Goal: Task Accomplishment & Management: Complete application form

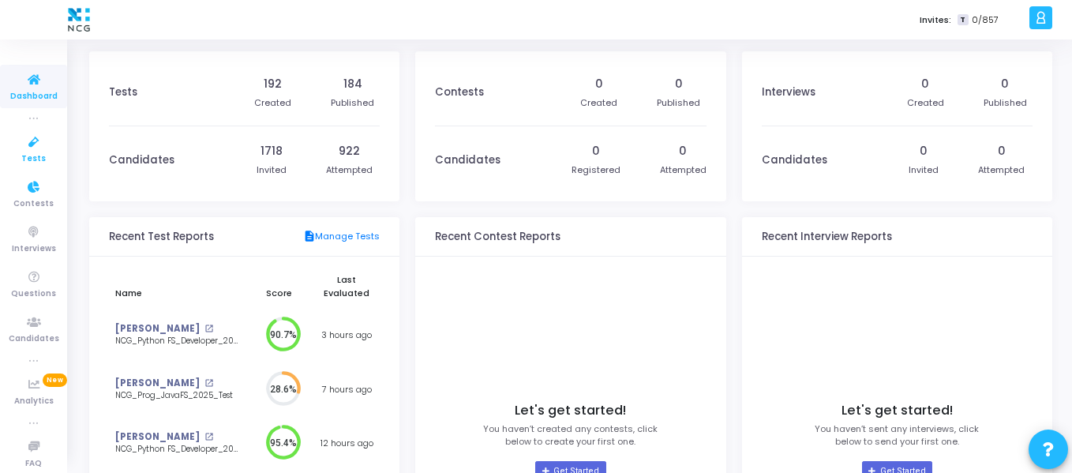
click at [30, 149] on icon at bounding box center [33, 143] width 33 height 20
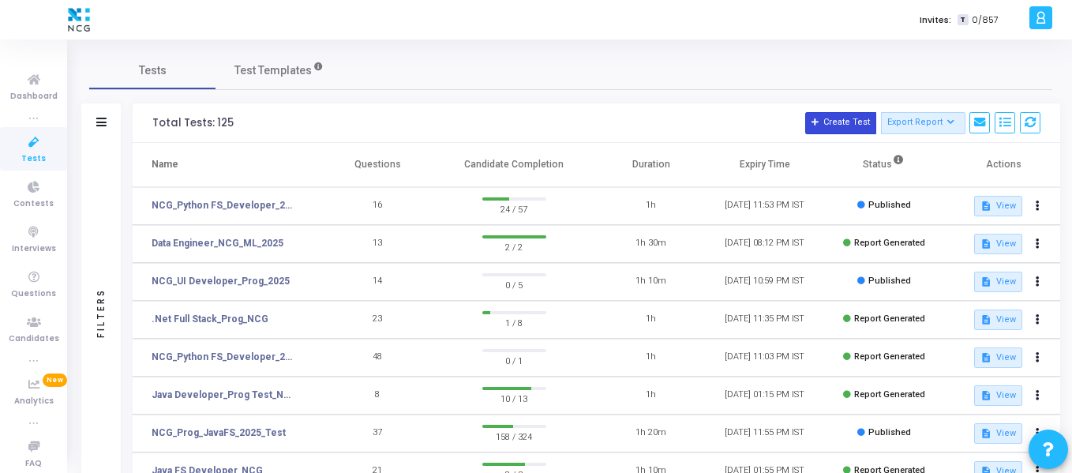
click at [837, 122] on button "Create Test" at bounding box center [840, 123] width 71 height 22
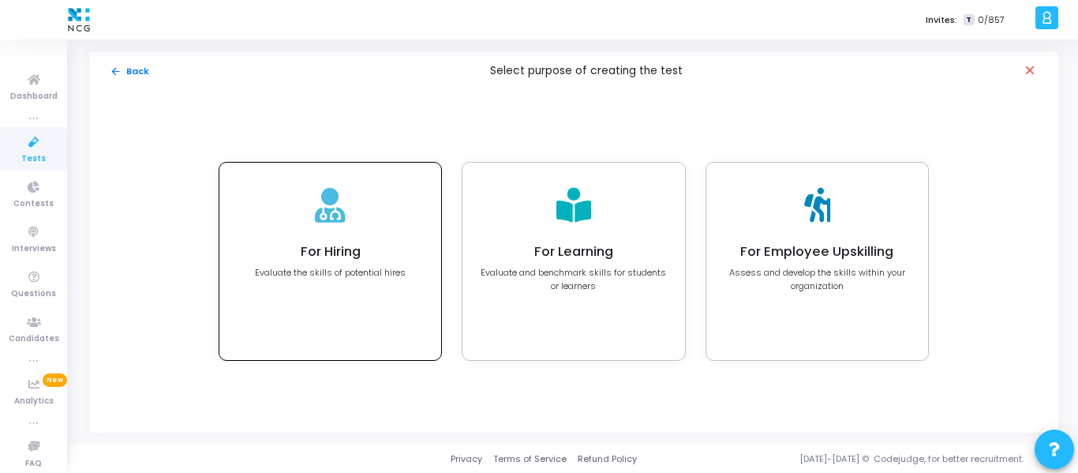
click at [323, 269] on p "Evaluate the skills of potential hires" at bounding box center [330, 272] width 151 height 13
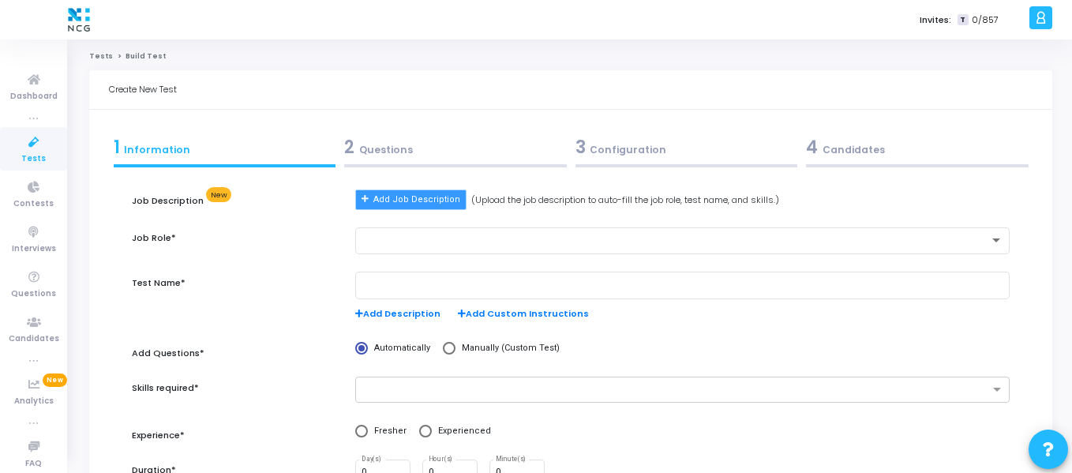
click at [437, 197] on span "Add Job Description" at bounding box center [416, 199] width 87 height 13
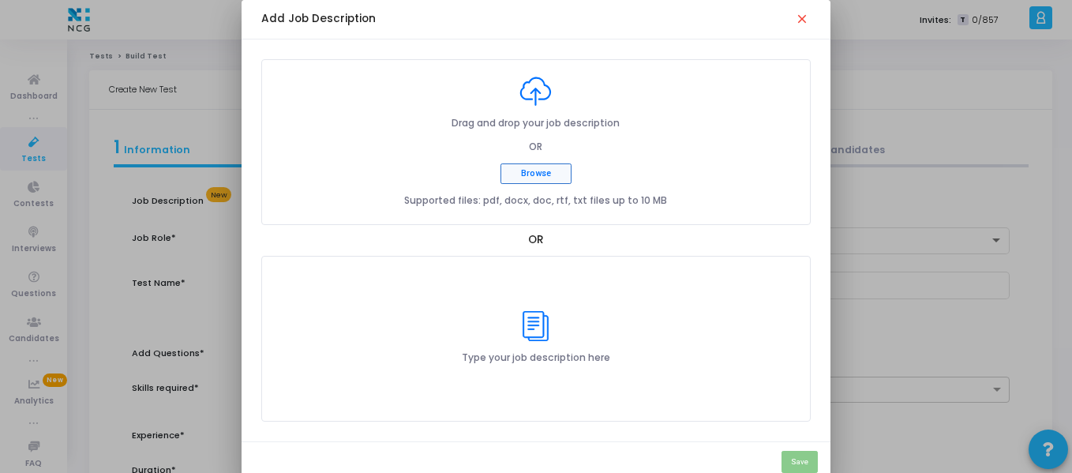
click at [562, 180] on button "Browse" at bounding box center [536, 173] width 71 height 21
click at [468, 321] on div "Type your job description here" at bounding box center [536, 338] width 148 height 54
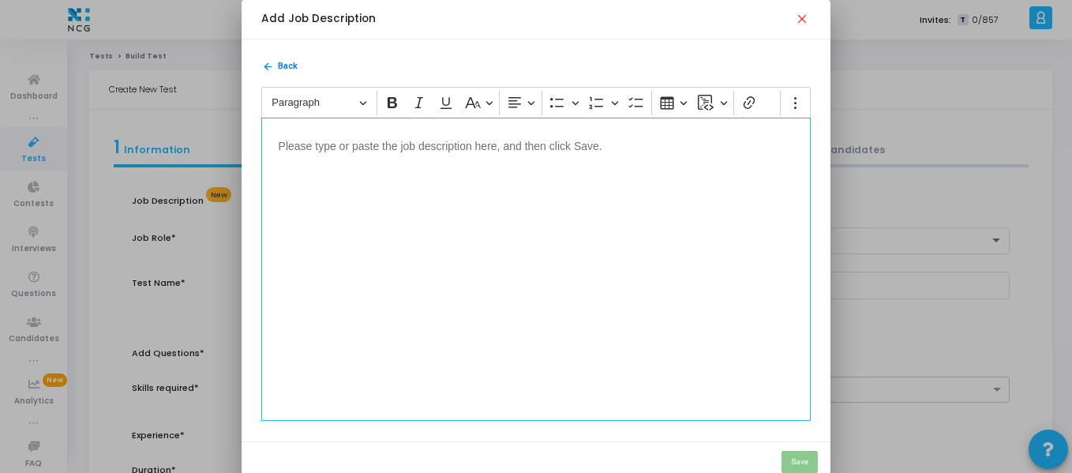
click at [485, 288] on div "Editor editing area: main" at bounding box center [536, 269] width 550 height 303
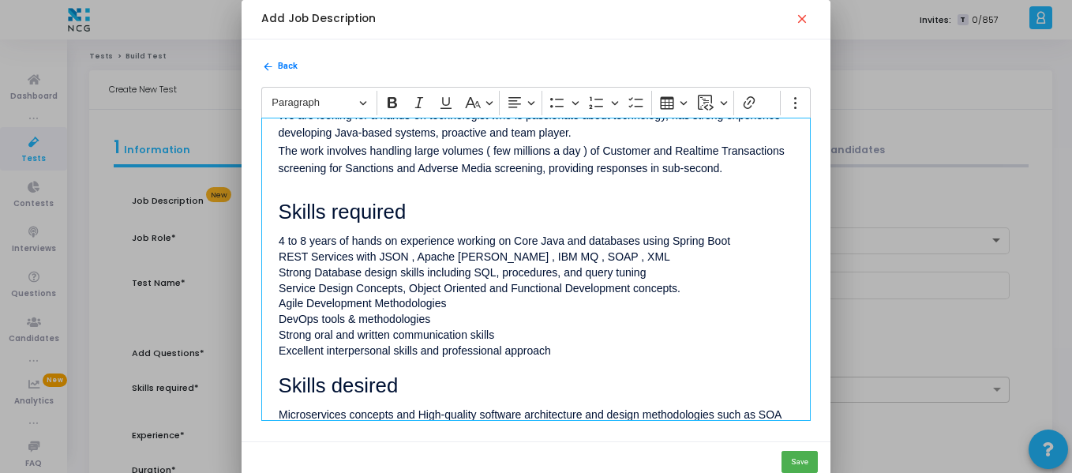
scroll to position [328, 0]
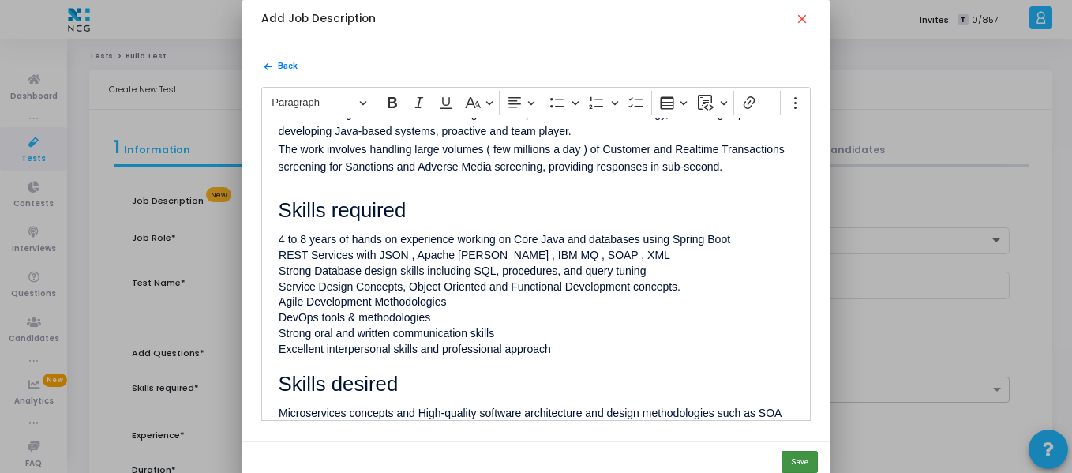
click at [793, 459] on button "Save" at bounding box center [800, 462] width 36 height 22
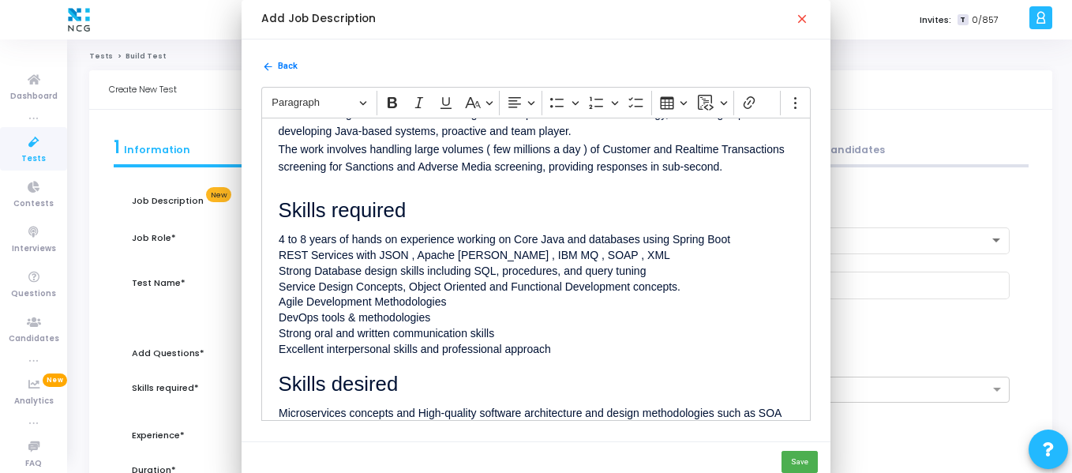
type input "job_role Assessment"
radio input "true"
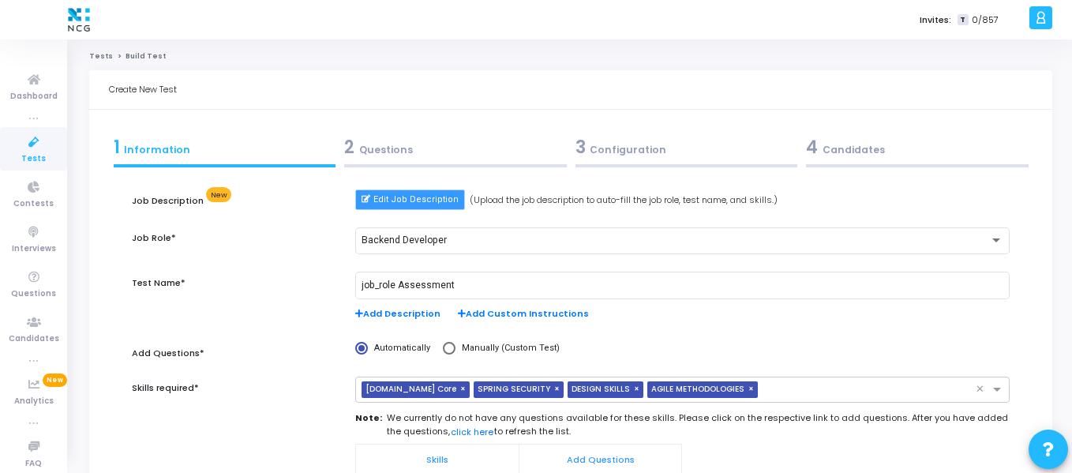
click at [407, 195] on span "Edit Job Description" at bounding box center [415, 199] width 85 height 13
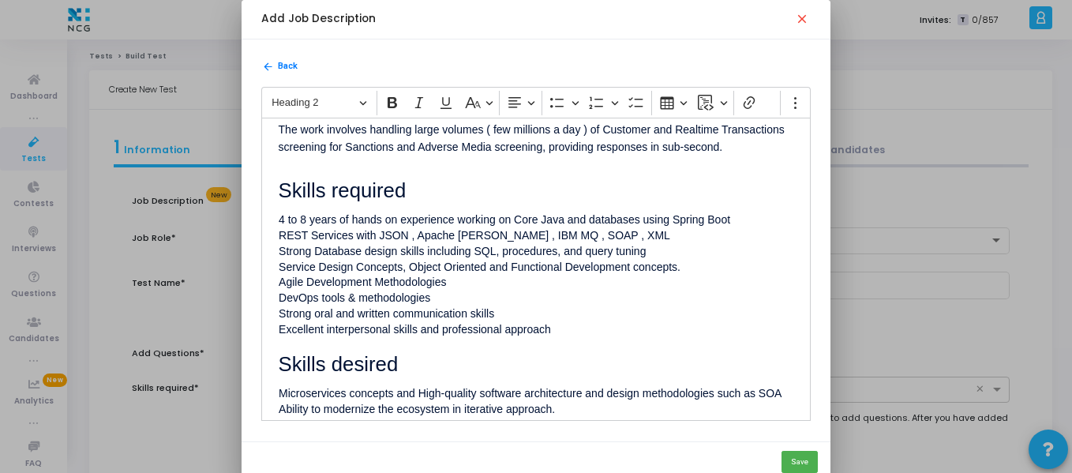
scroll to position [349, 0]
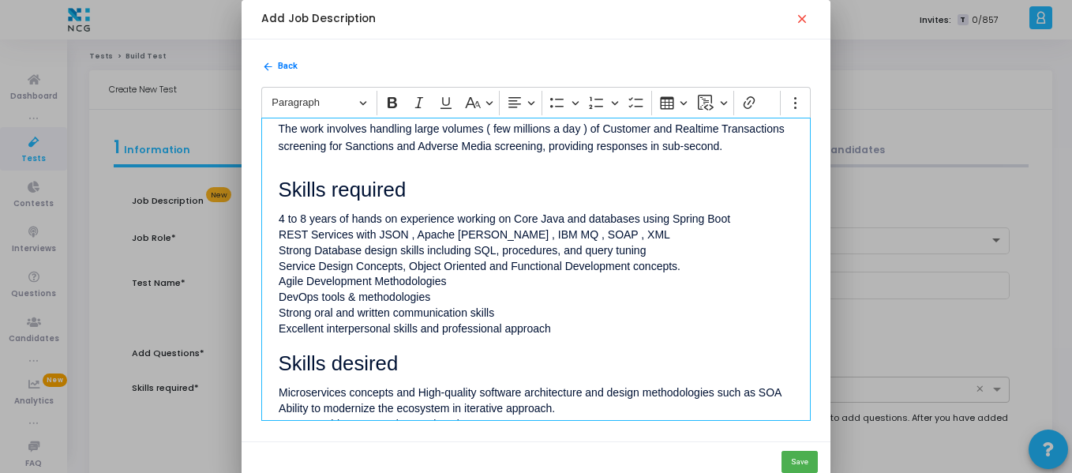
drag, startPoint x: 375, startPoint y: 225, endPoint x: 583, endPoint y: 339, distance: 236.7
click at [583, 339] on div "⁠⁠⁠⁠⁠⁠⁠ Responsibilities : Candidate will be working on existing and new initia…" at bounding box center [536, 269] width 550 height 303
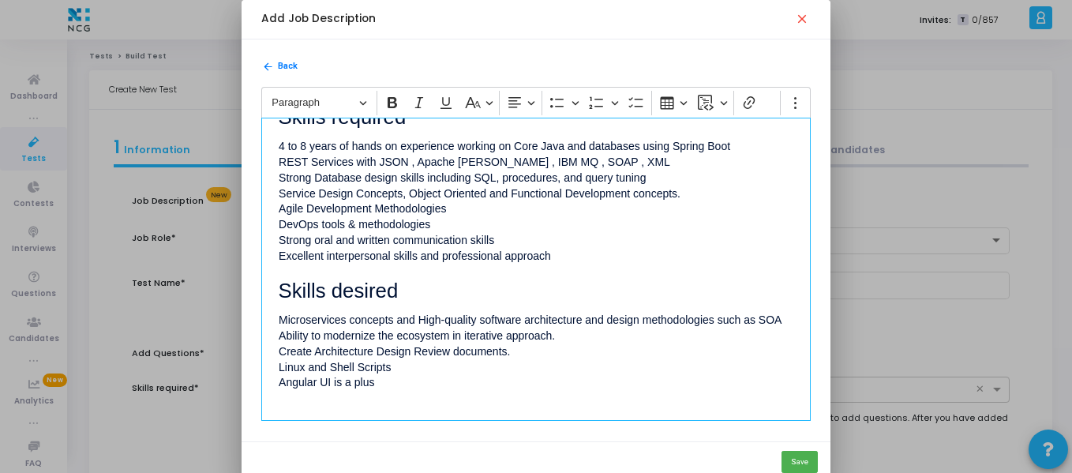
click at [583, 339] on p "· Ability to modernize the ecosystem in iterative approach." at bounding box center [537, 335] width 516 height 16
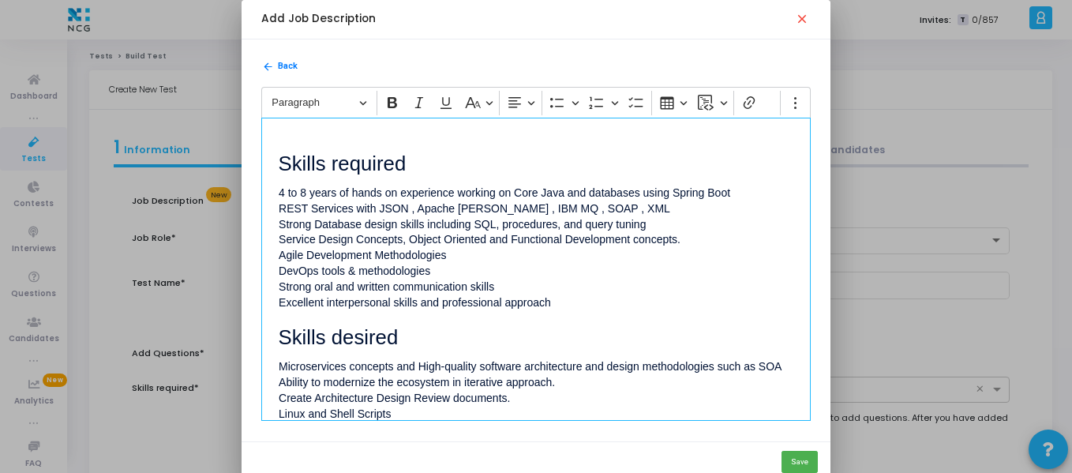
scroll to position [32, 0]
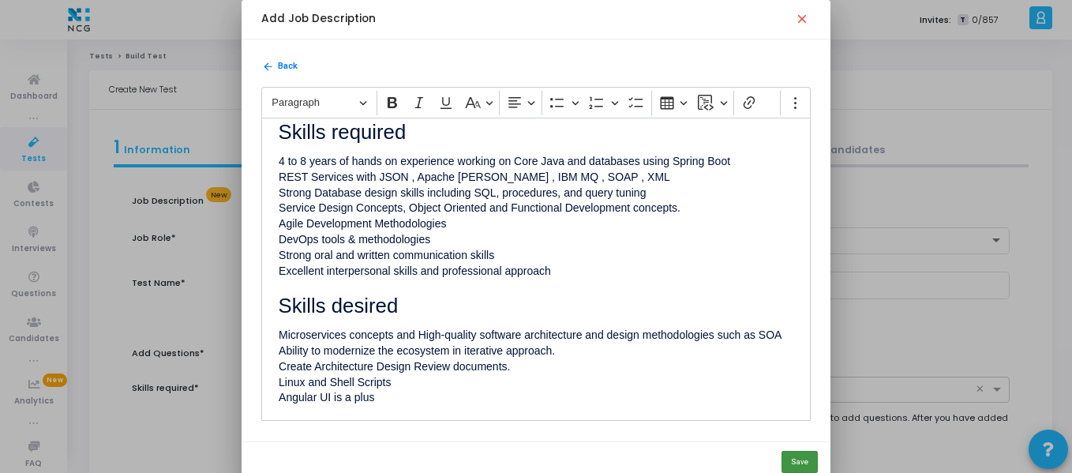
click at [803, 457] on button "Save" at bounding box center [800, 462] width 36 height 22
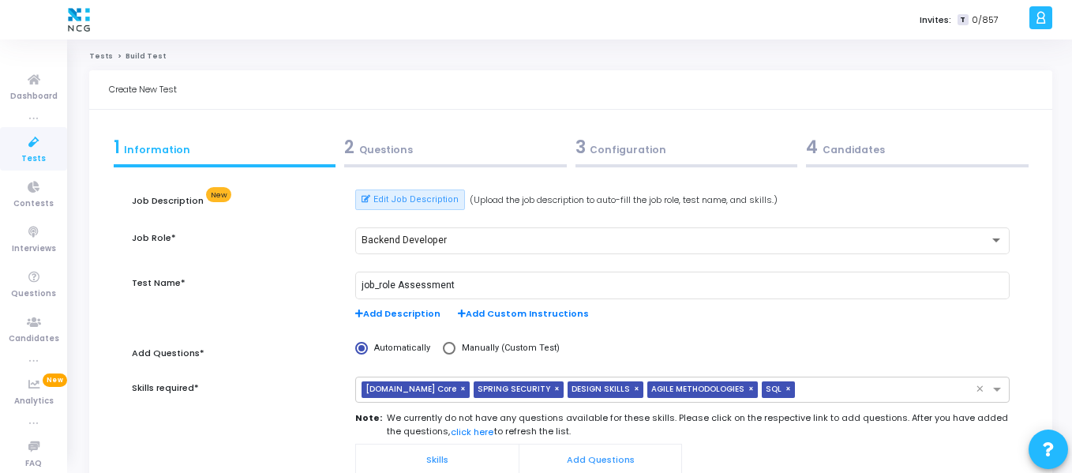
type input "Backend Developer Assessment"
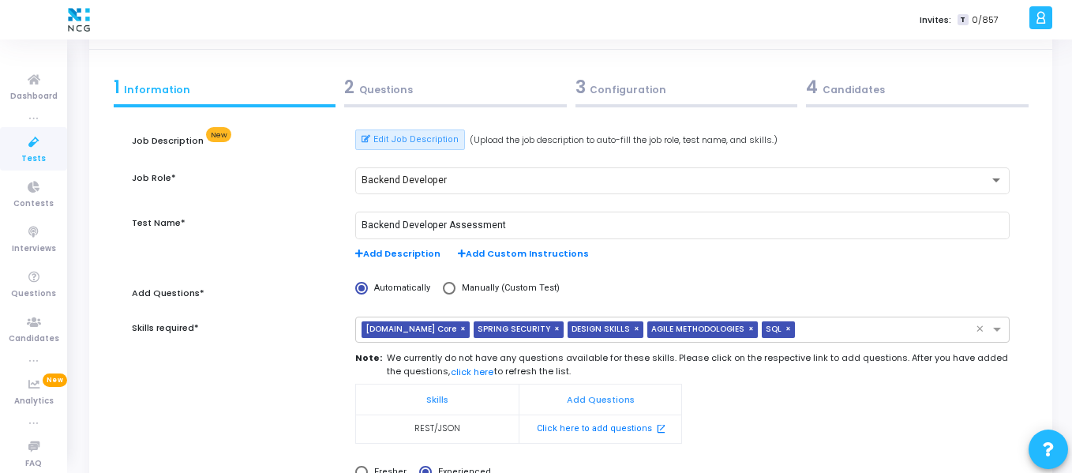
scroll to position [61, 0]
click at [446, 426] on td "REST/JSON" at bounding box center [437, 428] width 163 height 28
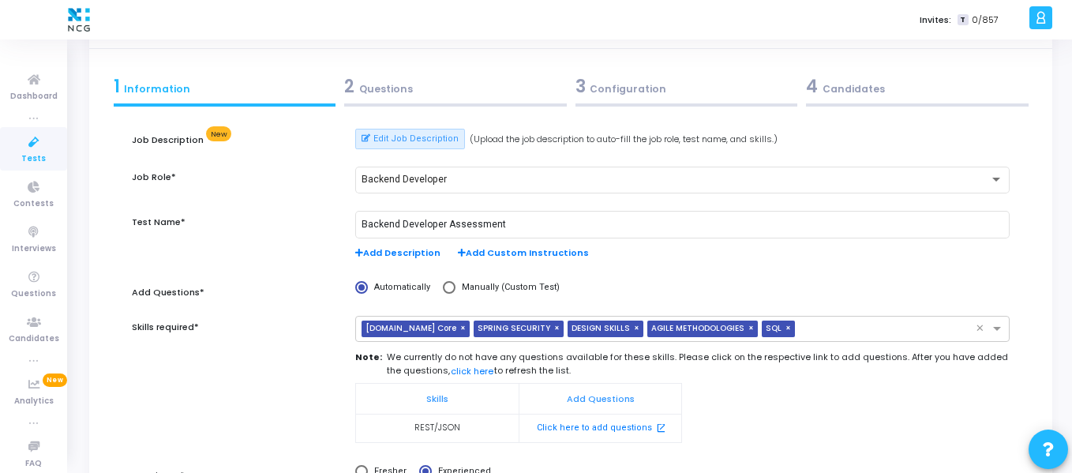
click at [446, 426] on td "REST/JSON" at bounding box center [437, 428] width 163 height 28
click at [460, 327] on span "×" at bounding box center [464, 329] width 9 height 17
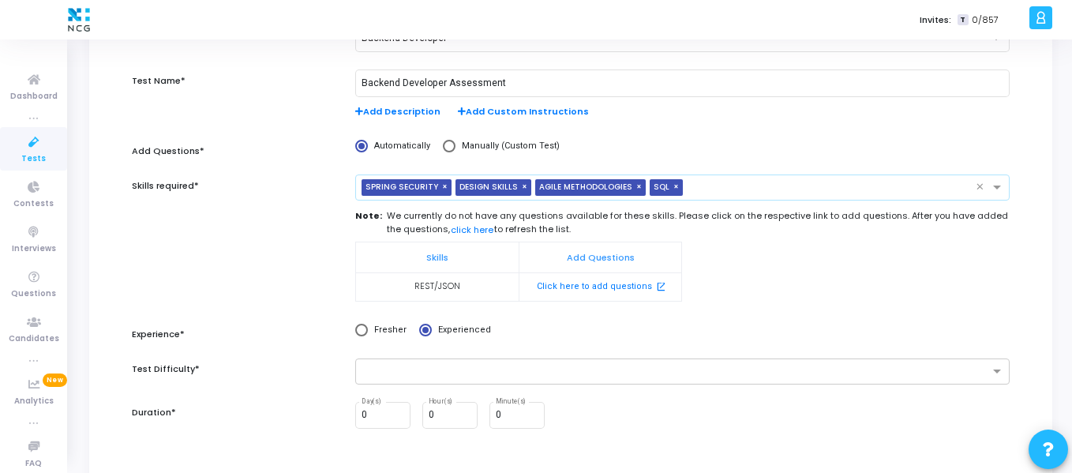
scroll to position [227, 0]
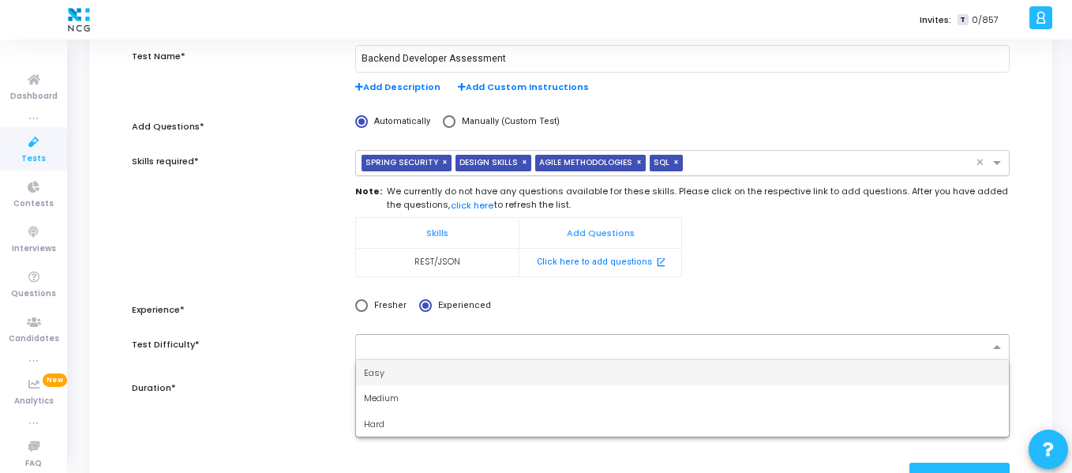
click at [501, 356] on div at bounding box center [676, 349] width 628 height 16
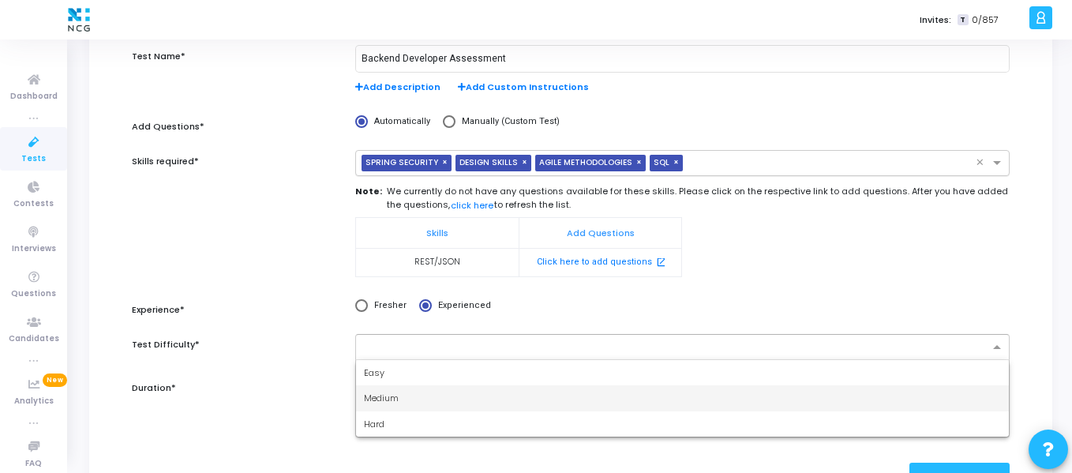
click at [474, 394] on div "Medium" at bounding box center [682, 398] width 653 height 26
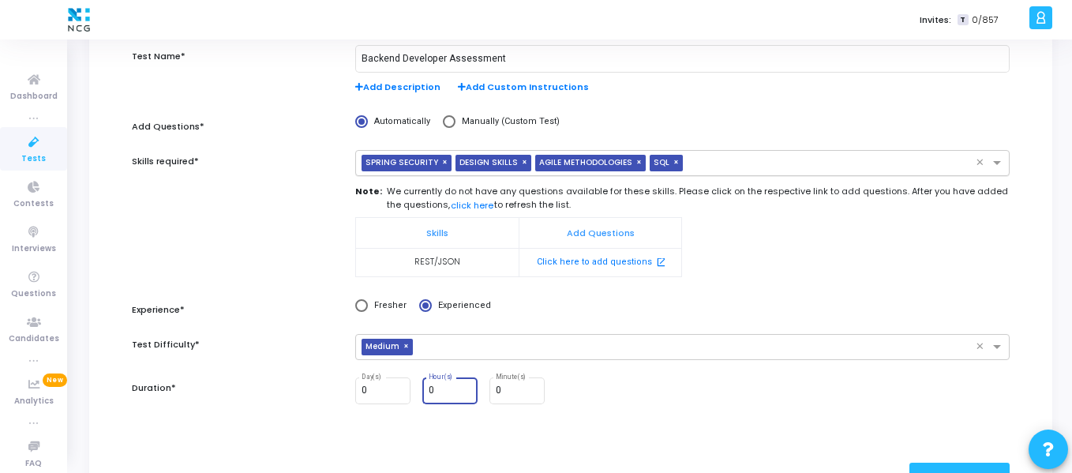
click at [437, 393] on input "0" at bounding box center [450, 390] width 43 height 11
click at [508, 391] on input "0" at bounding box center [517, 390] width 43 height 11
type input "45"
click at [973, 464] on div "Questions >" at bounding box center [959, 477] width 100 height 29
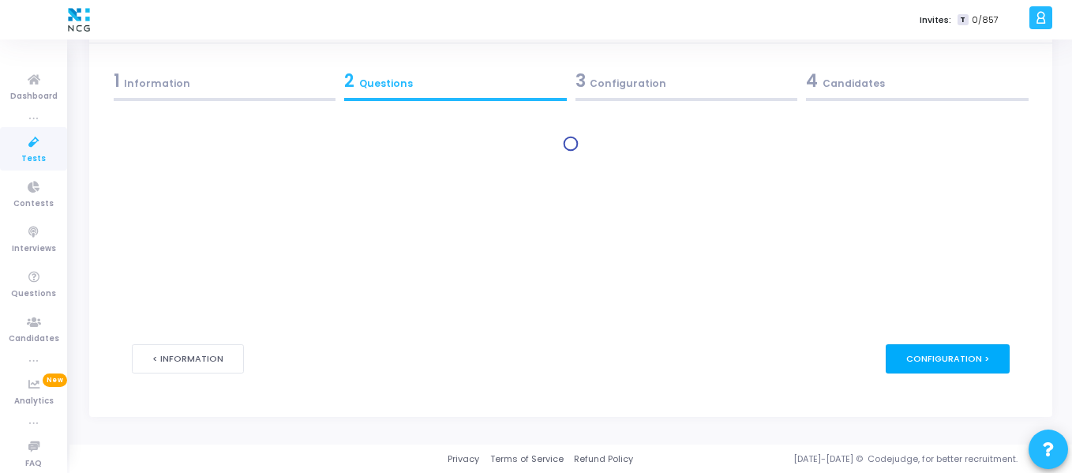
scroll to position [0, 0]
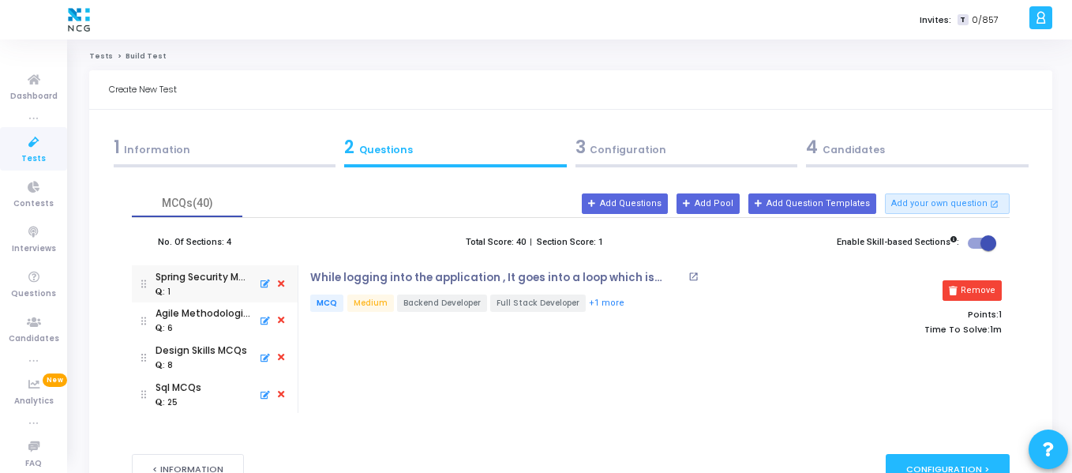
click at [214, 156] on div "1 Information" at bounding box center [225, 147] width 223 height 26
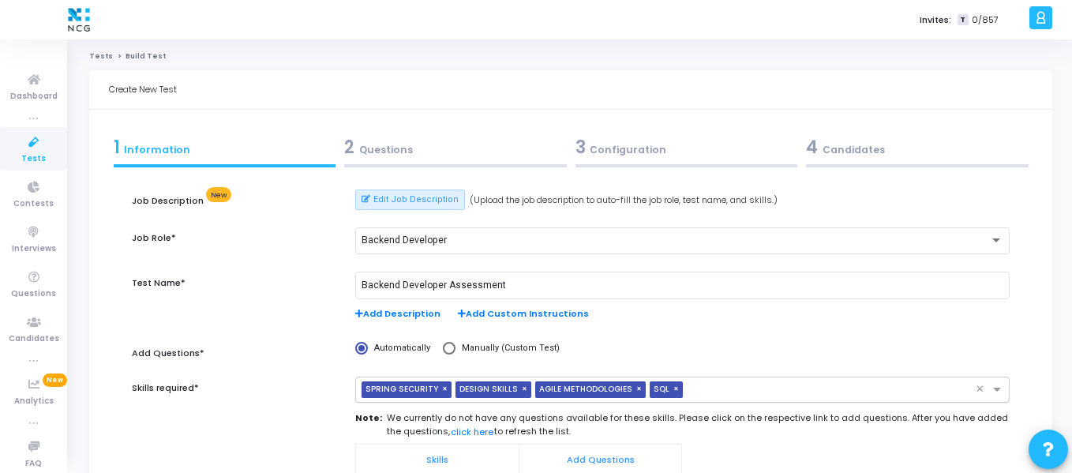
click at [401, 144] on div "2 Questions" at bounding box center [455, 147] width 223 height 26
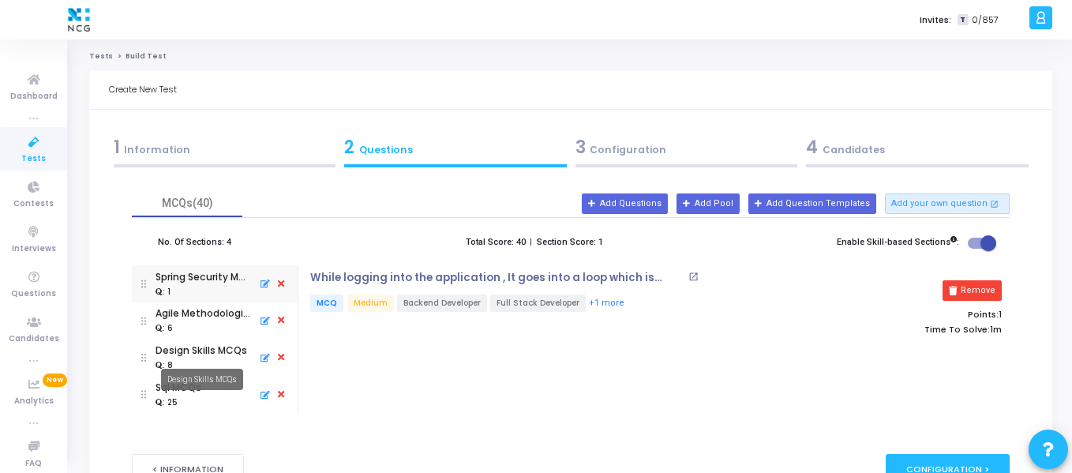
click at [191, 359] on mat-tooltip-component "Design Skills MCQs" at bounding box center [202, 379] width 104 height 43
click at [197, 351] on div "Design Skills MCQs" at bounding box center [202, 350] width 92 height 14
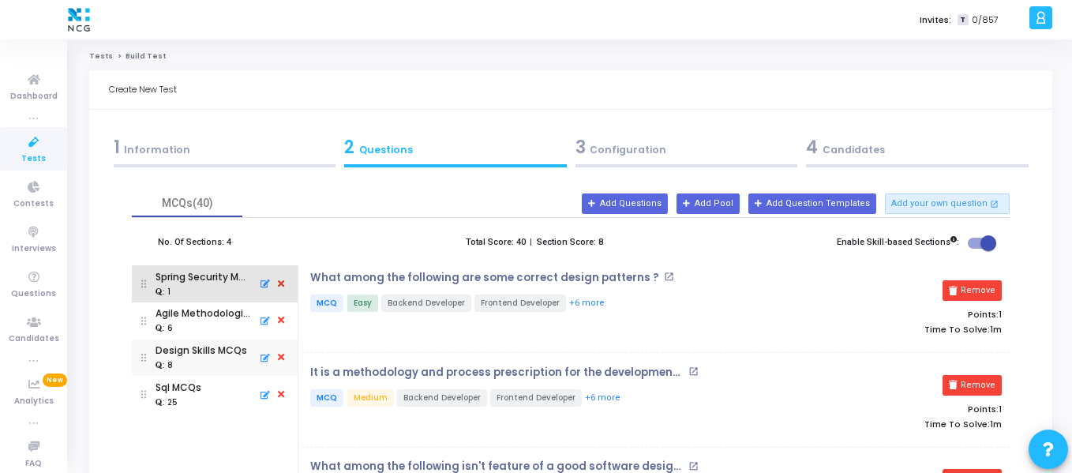
click at [179, 287] on div ": 1" at bounding box center [204, 291] width 96 height 14
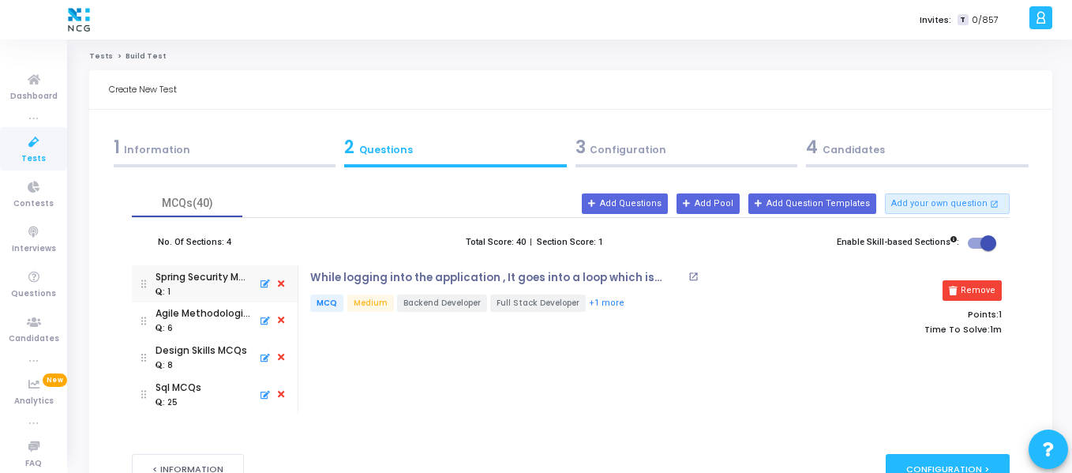
click at [183, 360] on div ": 8" at bounding box center [202, 365] width 92 height 14
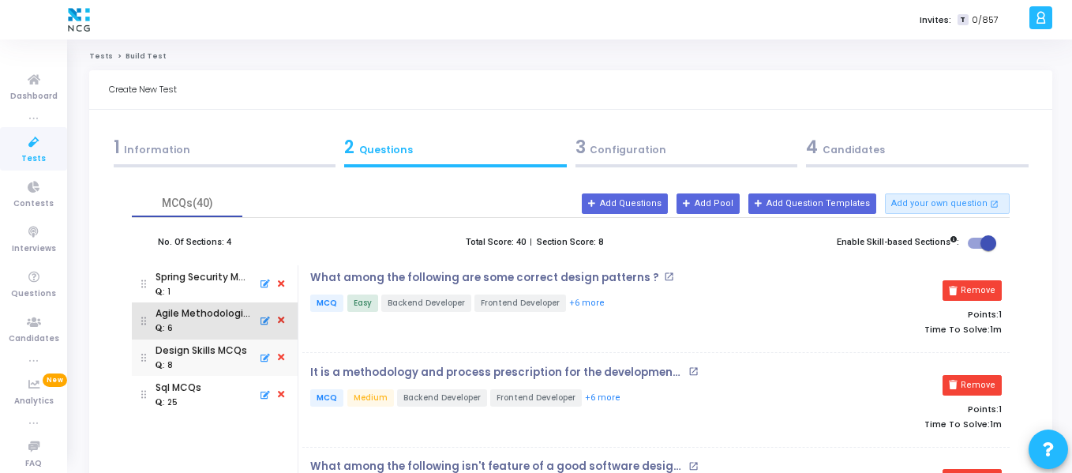
click at [197, 321] on div ": 6" at bounding box center [204, 328] width 96 height 14
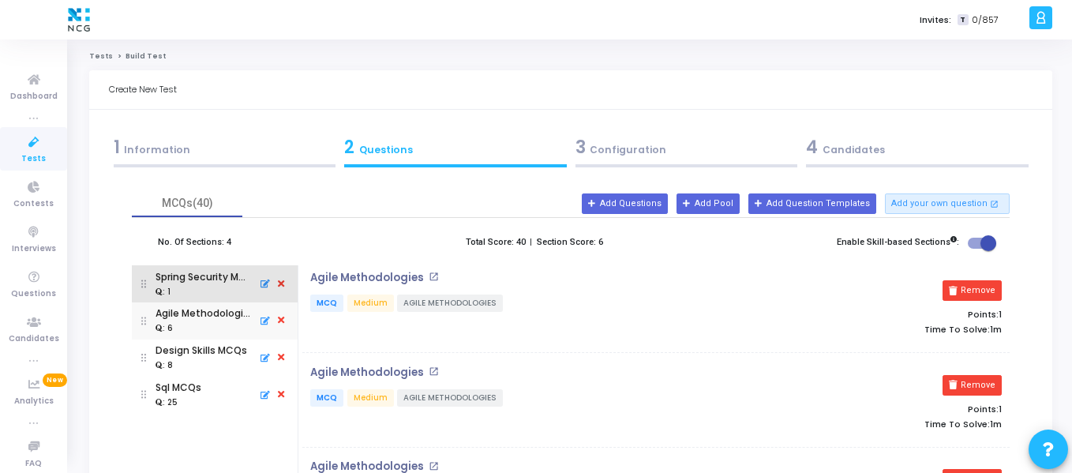
click at [204, 294] on div ": 1" at bounding box center [204, 291] width 96 height 14
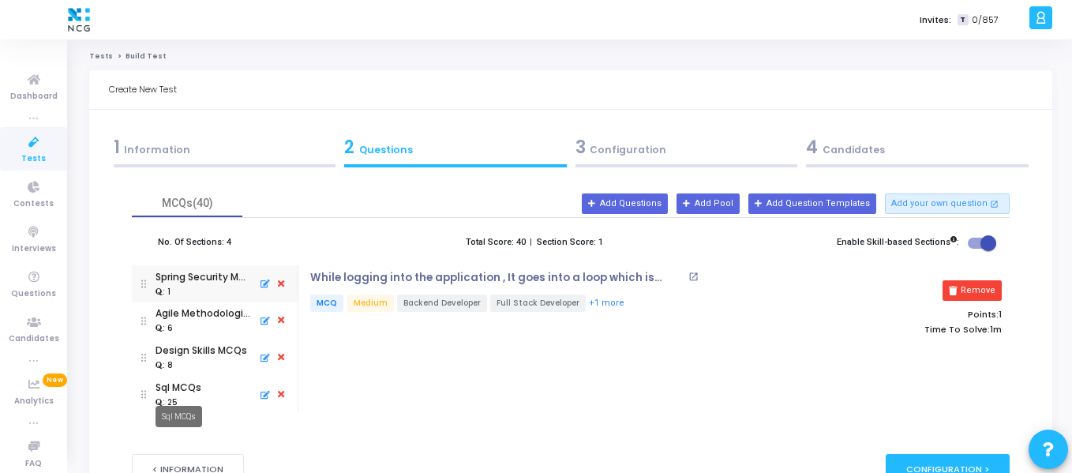
click at [196, 399] on mat-tooltip-component "Sql MCQs" at bounding box center [178, 416] width 69 height 43
click at [182, 394] on div "Sql MCQs" at bounding box center [179, 388] width 46 height 14
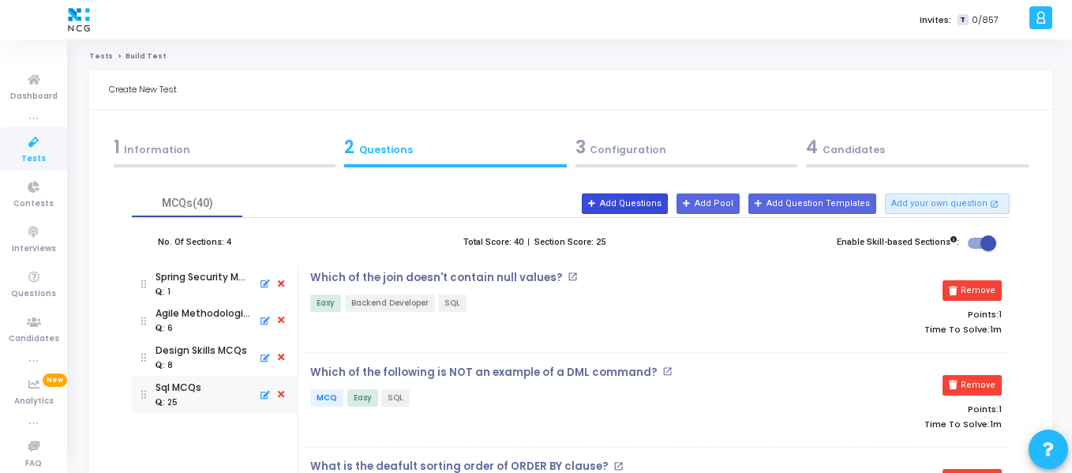
click at [632, 202] on button "Add Questions" at bounding box center [625, 203] width 86 height 21
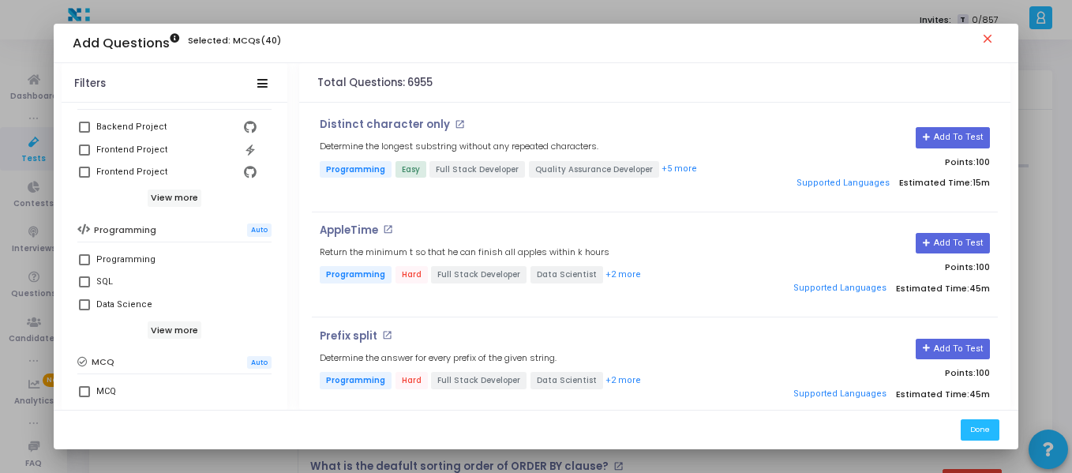
scroll to position [183, 0]
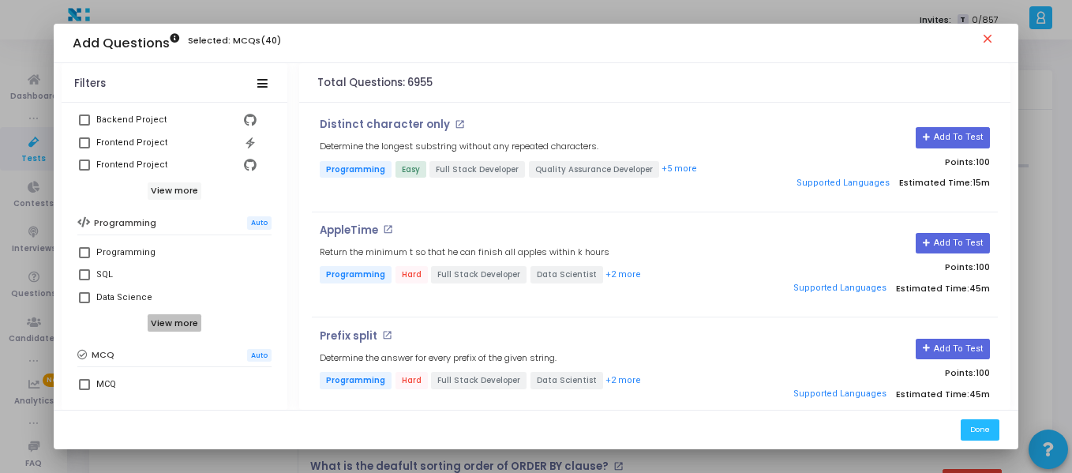
click at [166, 321] on h6 "View more" at bounding box center [175, 322] width 54 height 17
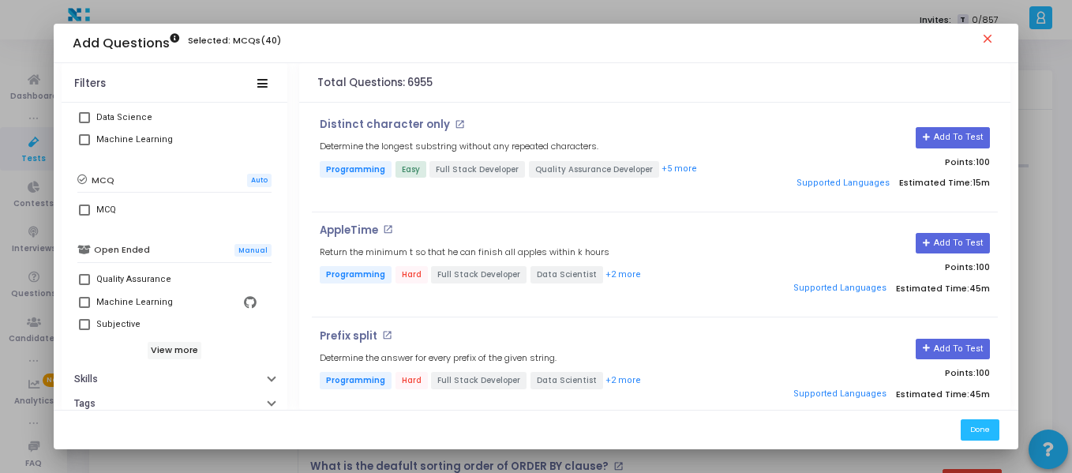
scroll to position [366, 0]
click at [166, 346] on h6 "View more" at bounding box center [175, 347] width 54 height 17
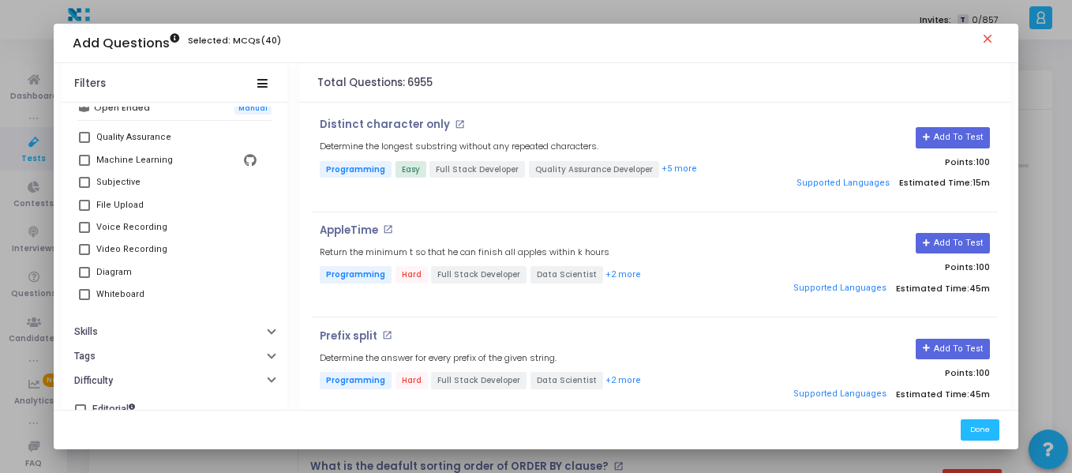
scroll to position [521, 0]
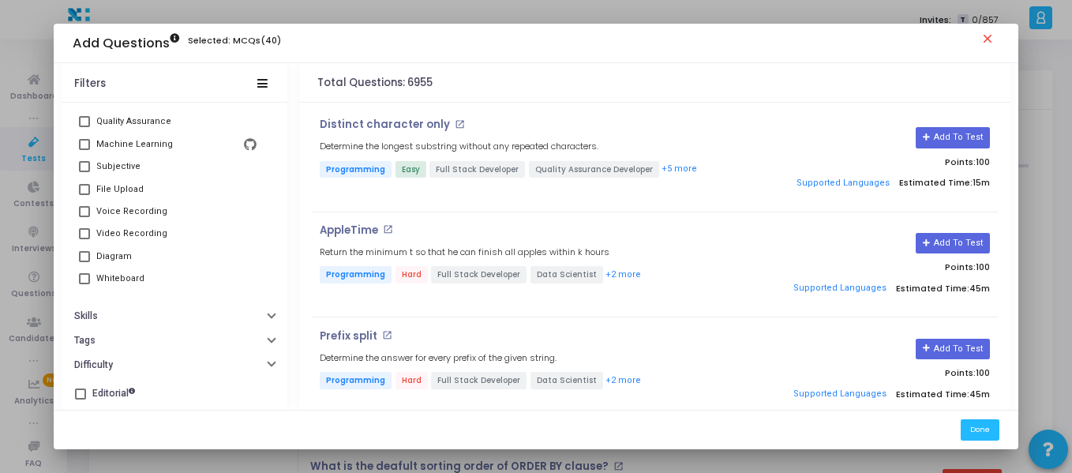
click at [166, 346] on button "Tags" at bounding box center [175, 340] width 226 height 24
click at [160, 367] on input "text" at bounding box center [184, 367] width 163 height 9
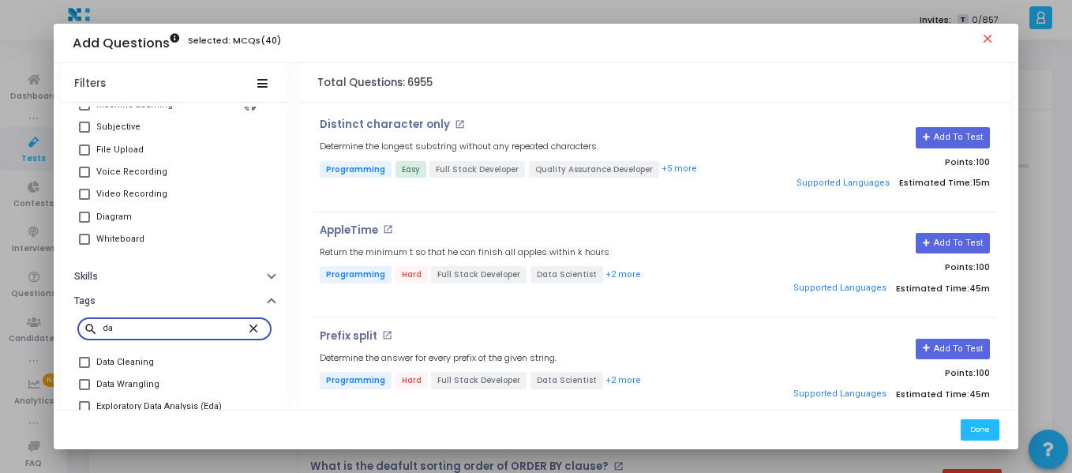
type input "d"
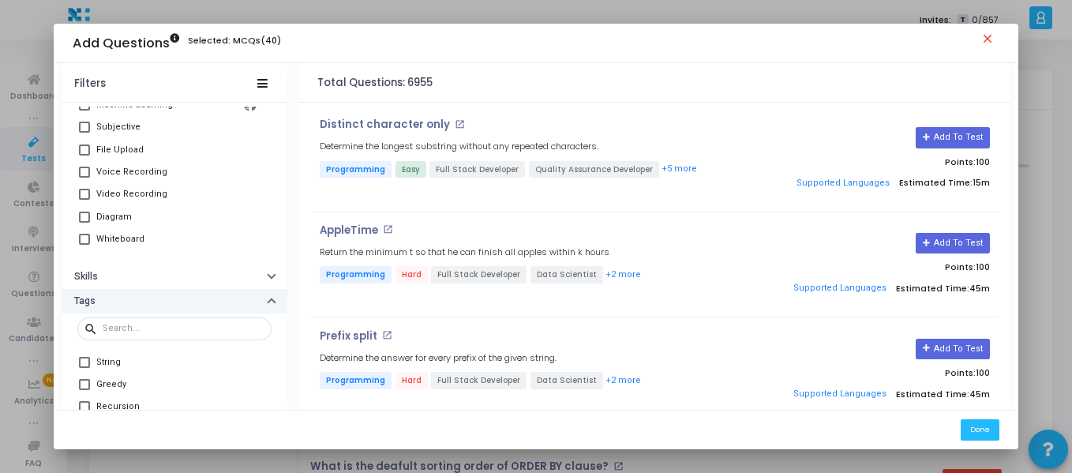
click at [266, 298] on button "Tags" at bounding box center [175, 301] width 226 height 24
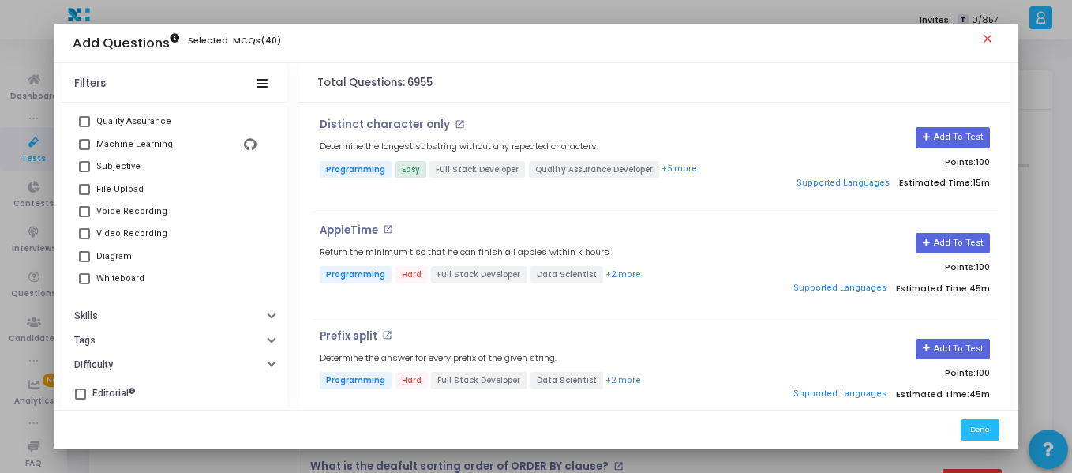
scroll to position [521, 0]
click at [263, 308] on button "Skills" at bounding box center [175, 316] width 226 height 24
click at [212, 339] on input "text" at bounding box center [184, 343] width 163 height 9
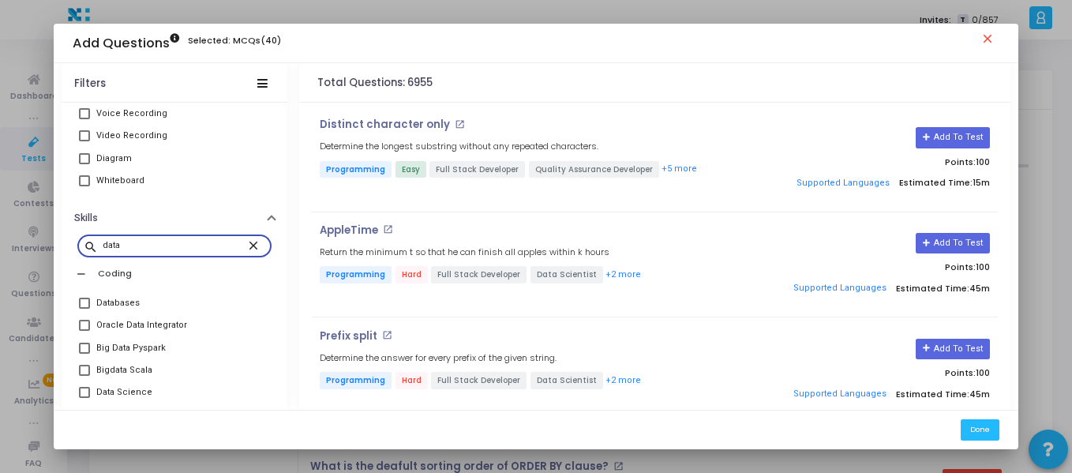
scroll to position [627, 0]
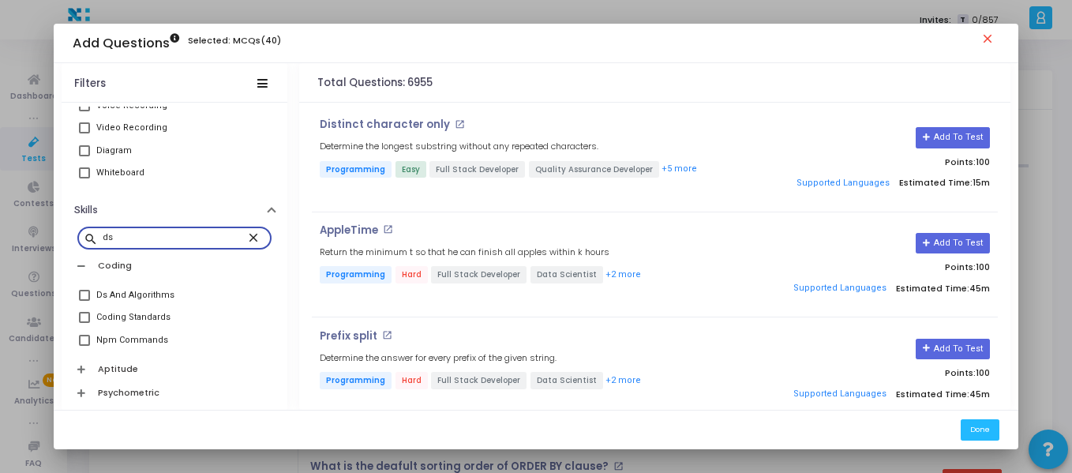
type input "ds"
click at [84, 298] on span at bounding box center [84, 295] width 11 height 11
click at [84, 301] on input "Ds And Algorithms" at bounding box center [84, 301] width 1 height 1
checkbox input "true"
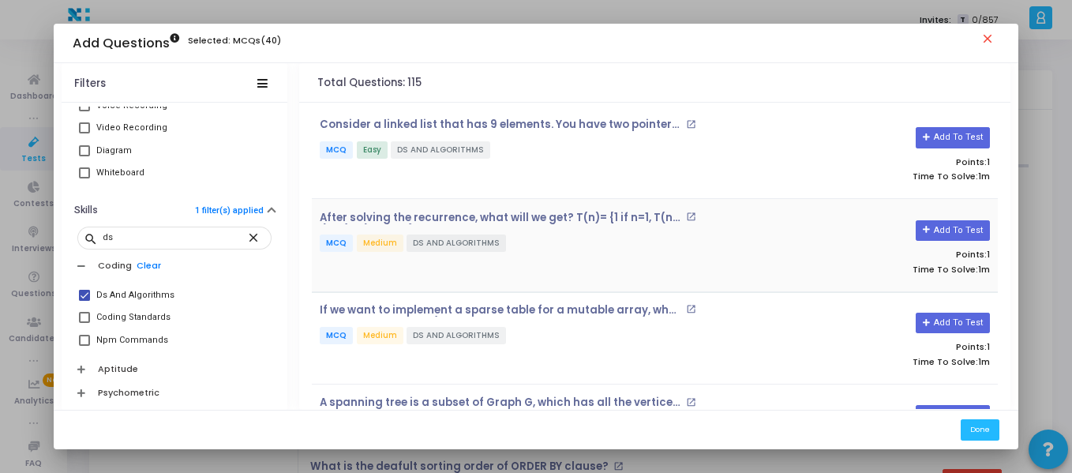
click at [646, 265] on div "After solving the recurrence, what will we get? T(n)= {1 if n=1, T(n-1)+n(n-1) …" at bounding box center [540, 246] width 457 height 68
